Goal: Information Seeking & Learning: Learn about a topic

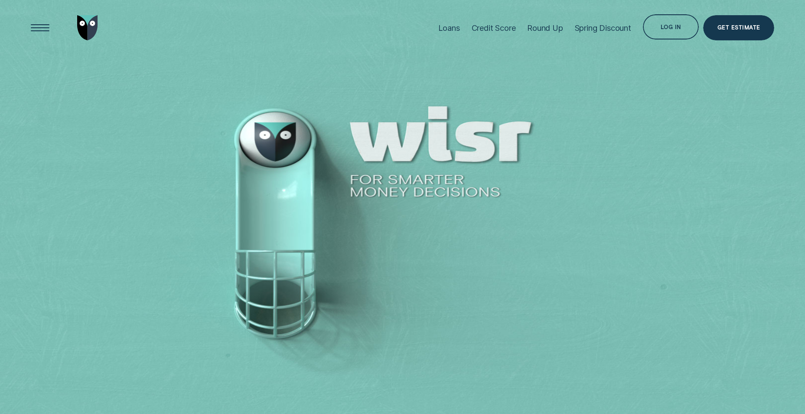
click at [444, 27] on div "Loans" at bounding box center [450, 28] width 22 height 10
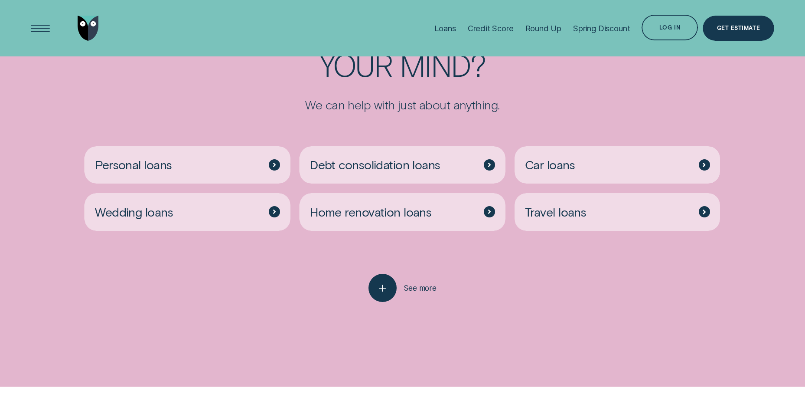
scroll to position [2212, 0]
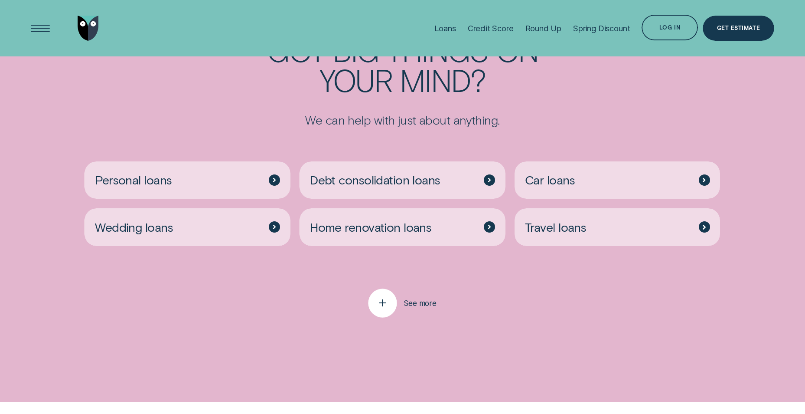
click at [388, 294] on div "button" at bounding box center [382, 303] width 29 height 29
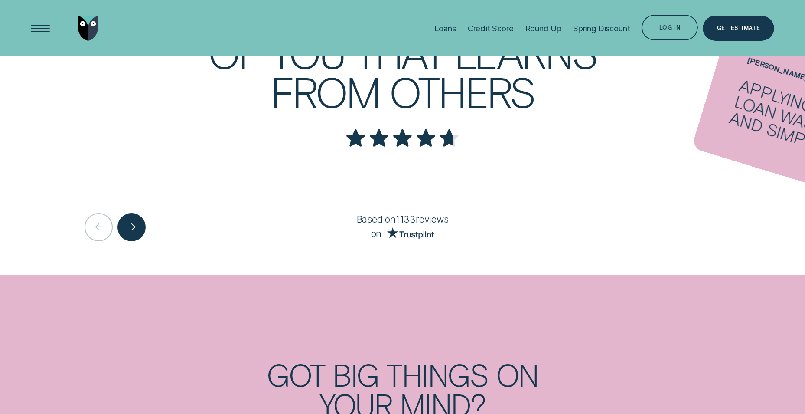
scroll to position [1735, 0]
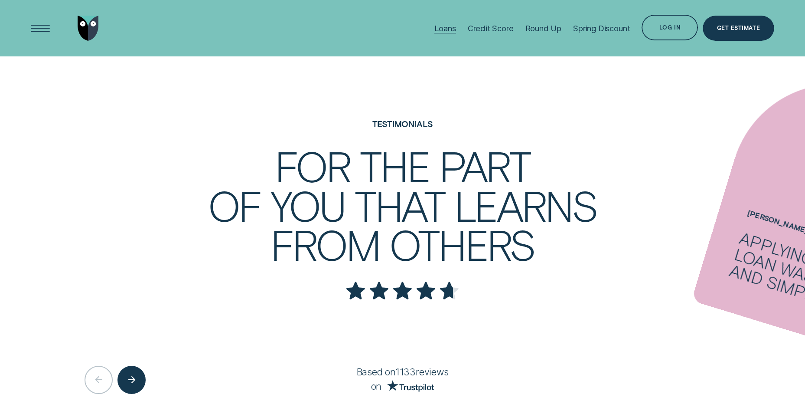
click at [435, 33] on div at bounding box center [446, 33] width 22 height 0
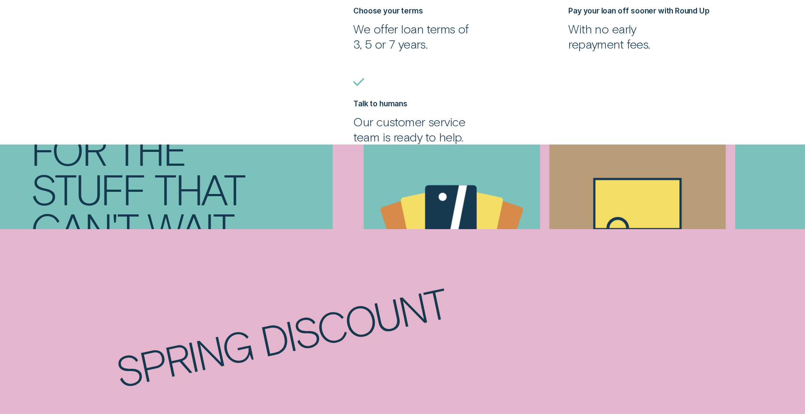
scroll to position [0, 0]
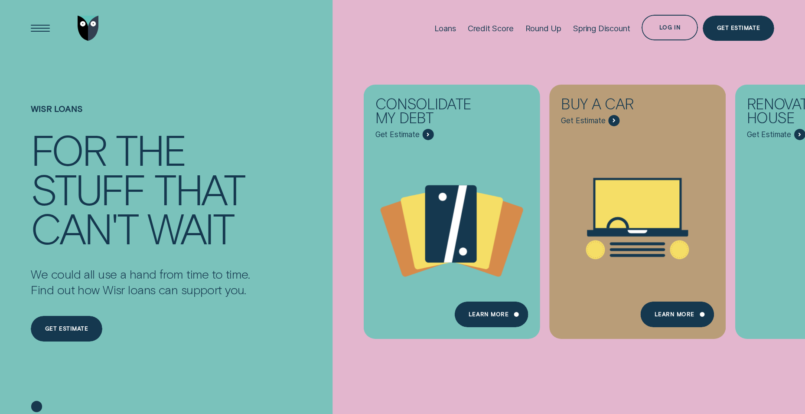
drag, startPoint x: 480, startPoint y: 257, endPoint x: 396, endPoint y: -32, distance: 301.3
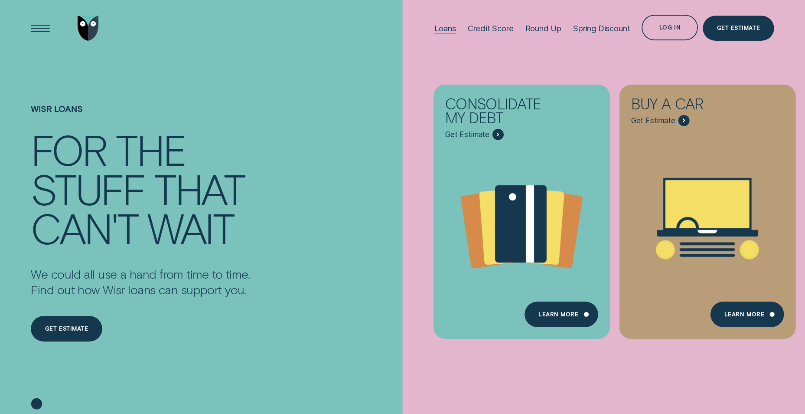
click at [440, 33] on div at bounding box center [446, 33] width 22 height 0
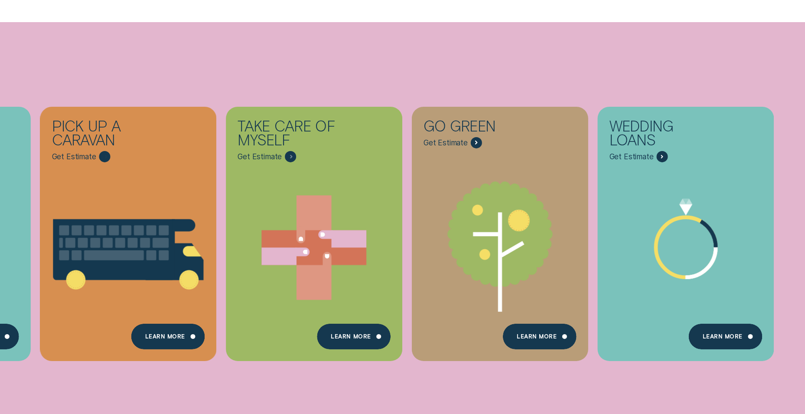
scroll to position [434, 0]
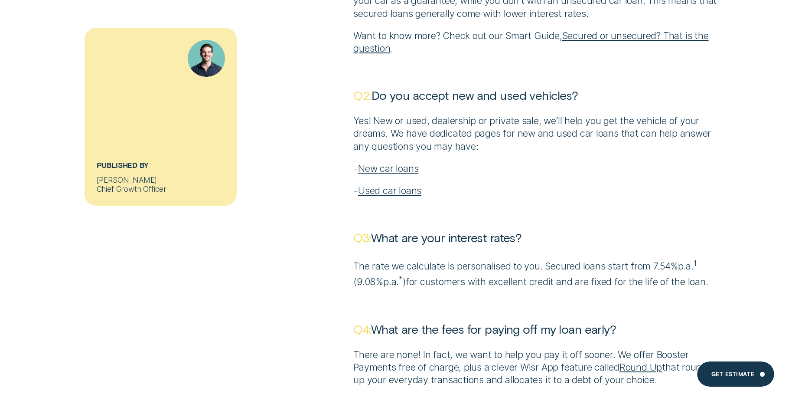
scroll to position [4164, 0]
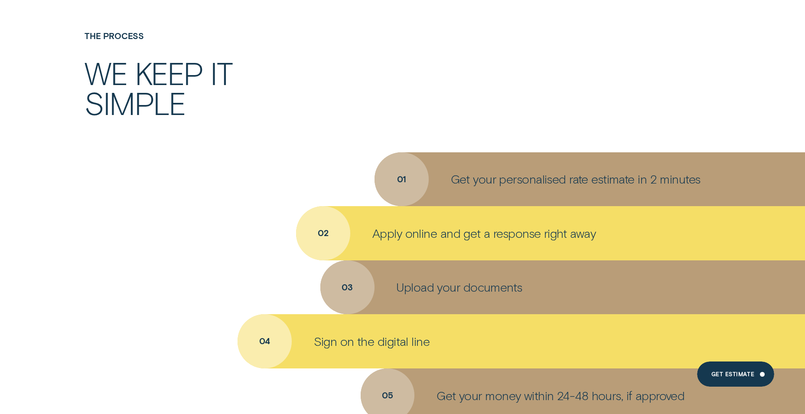
scroll to position [3123, 0]
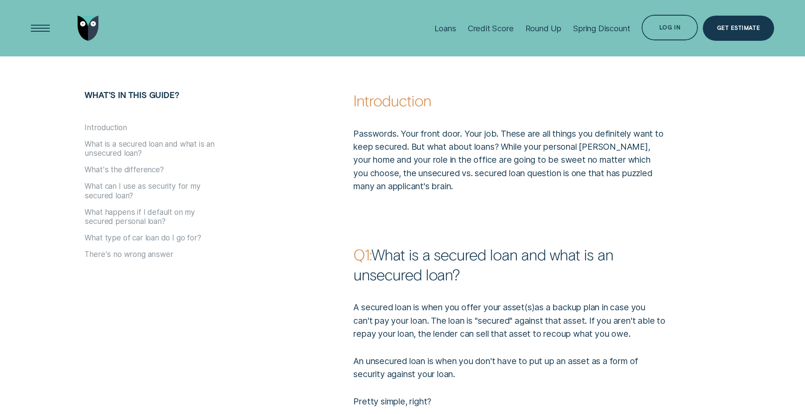
scroll to position [434, 0]
